Goal: Check status: Check status

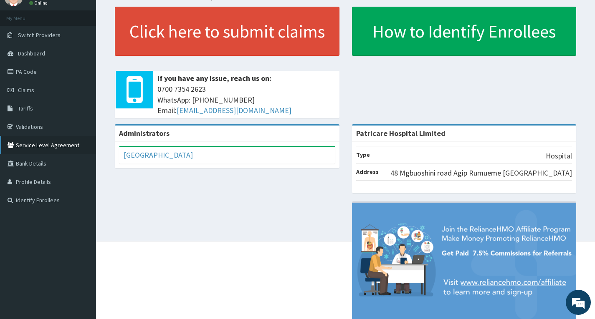
scroll to position [20, 0]
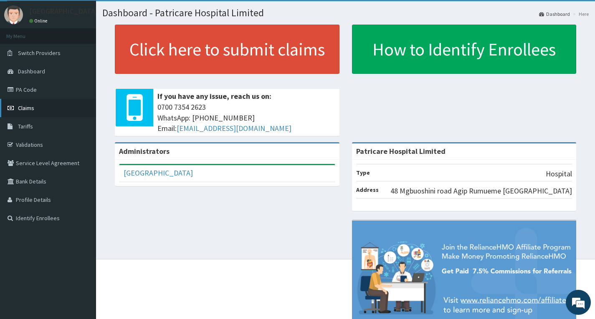
click at [46, 106] on link "Claims" at bounding box center [48, 108] width 96 height 18
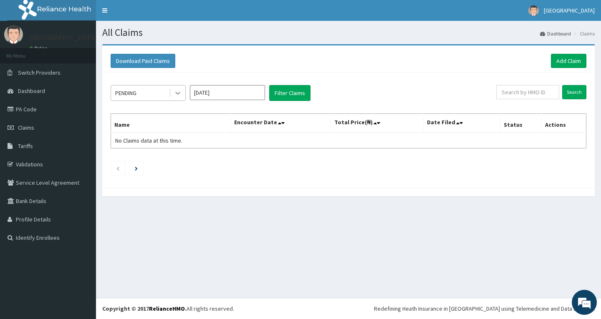
click at [176, 92] on icon at bounding box center [178, 93] width 8 height 8
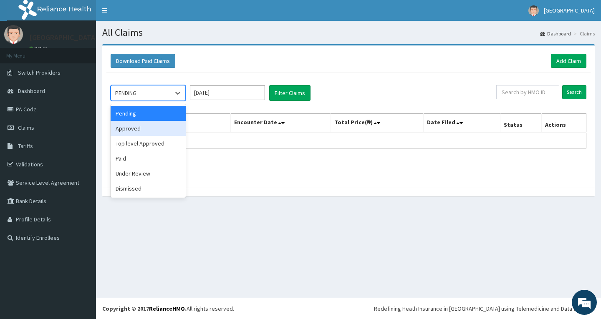
click at [169, 131] on div "Approved" at bounding box center [148, 128] width 75 height 15
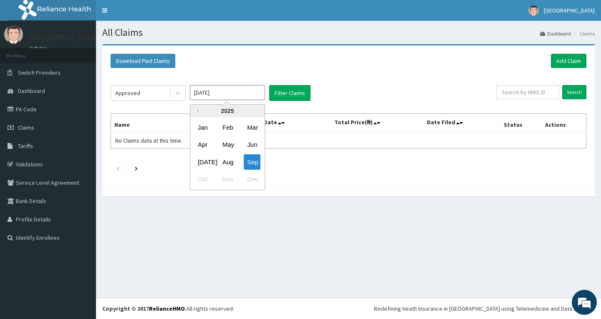
click at [260, 95] on input "[DATE]" at bounding box center [227, 92] width 75 height 15
click at [228, 162] on div "Aug" at bounding box center [227, 161] width 17 height 15
type input "[DATE]"
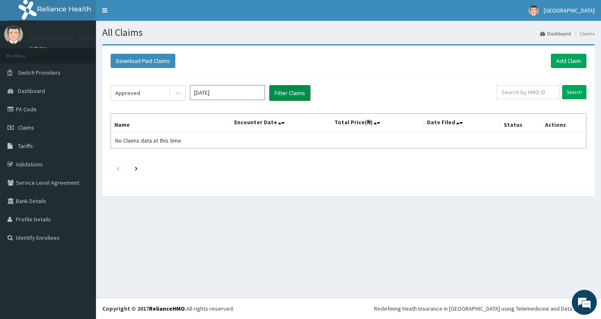
click at [288, 95] on button "Filter Claims" at bounding box center [289, 93] width 41 height 16
click at [38, 110] on link "PA Code" at bounding box center [48, 109] width 96 height 18
